Goal: Complete application form

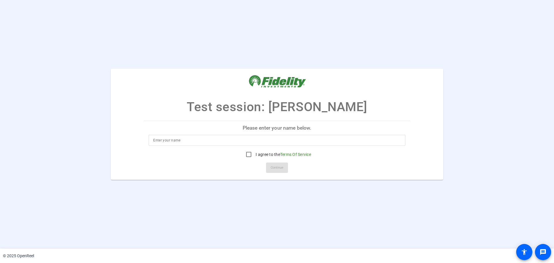
click at [251, 136] on div at bounding box center [277, 140] width 248 height 11
type input "[PERSON_NAME]"
click at [252, 152] on input "I agree to the Terms Of Service" at bounding box center [249, 155] width 12 height 12
checkbox input "true"
click at [286, 166] on span at bounding box center [277, 168] width 22 height 14
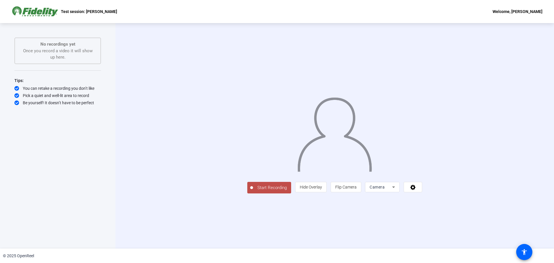
click at [519, 11] on div "Welcome, [PERSON_NAME]" at bounding box center [518, 11] width 50 height 7
drag, startPoint x: 529, startPoint y: 10, endPoint x: 427, endPoint y: 2, distance: 102.3
click at [530, 10] on div at bounding box center [277, 131] width 554 height 263
click at [49, 10] on img at bounding box center [35, 12] width 46 height 12
click at [44, 11] on img at bounding box center [35, 12] width 46 height 12
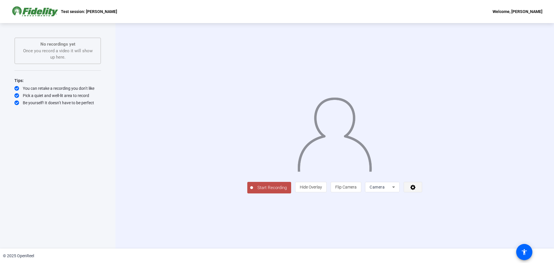
click at [417, 190] on icon at bounding box center [413, 187] width 7 height 6
click at [35, 13] on div at bounding box center [277, 131] width 554 height 263
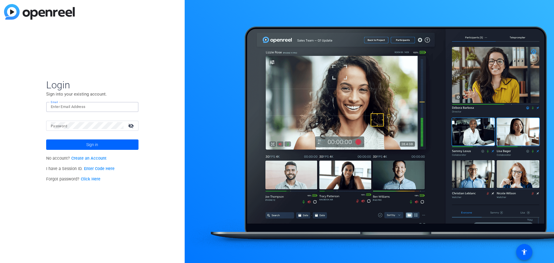
click at [94, 109] on input "Email" at bounding box center [92, 106] width 83 height 7
